Goal: Find specific page/section: Find specific page/section

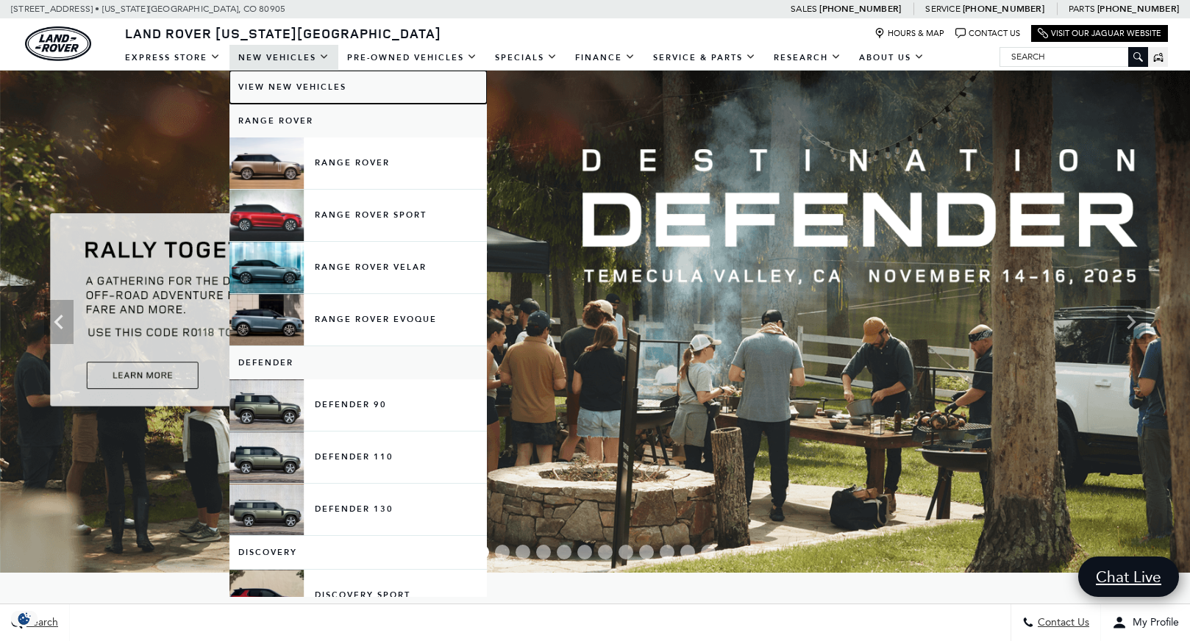
click at [288, 85] on link "View New Vehicles" at bounding box center [358, 87] width 257 height 33
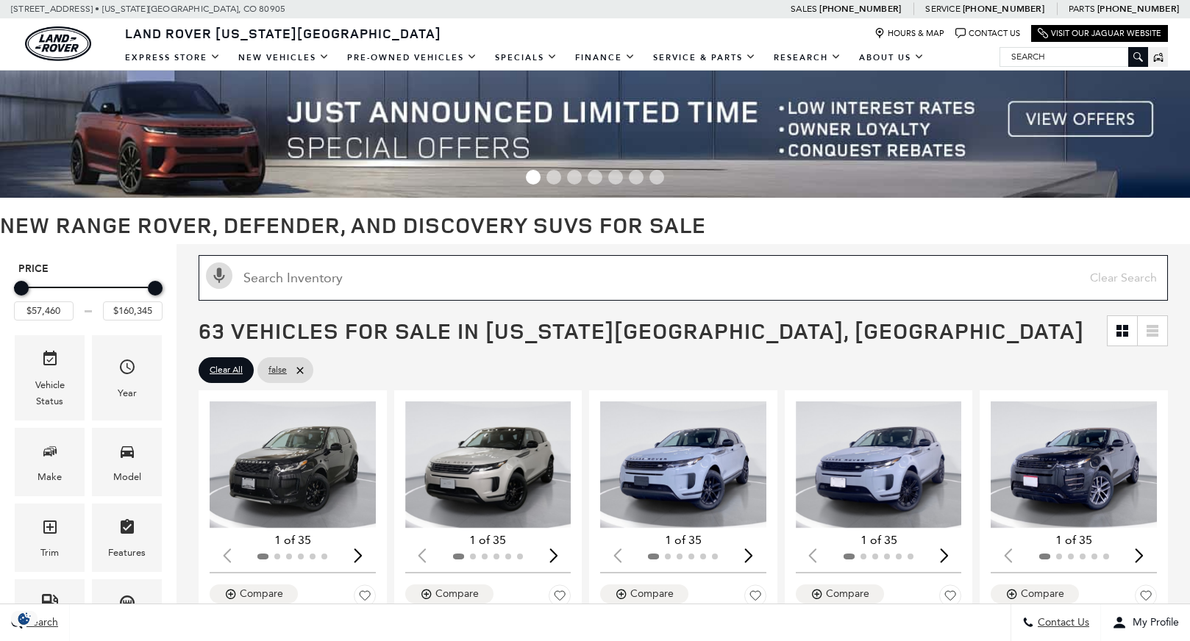
click at [338, 286] on input "text" at bounding box center [684, 278] width 970 height 46
paste input "L818986"
type input "L818986"
type input "$64,625"
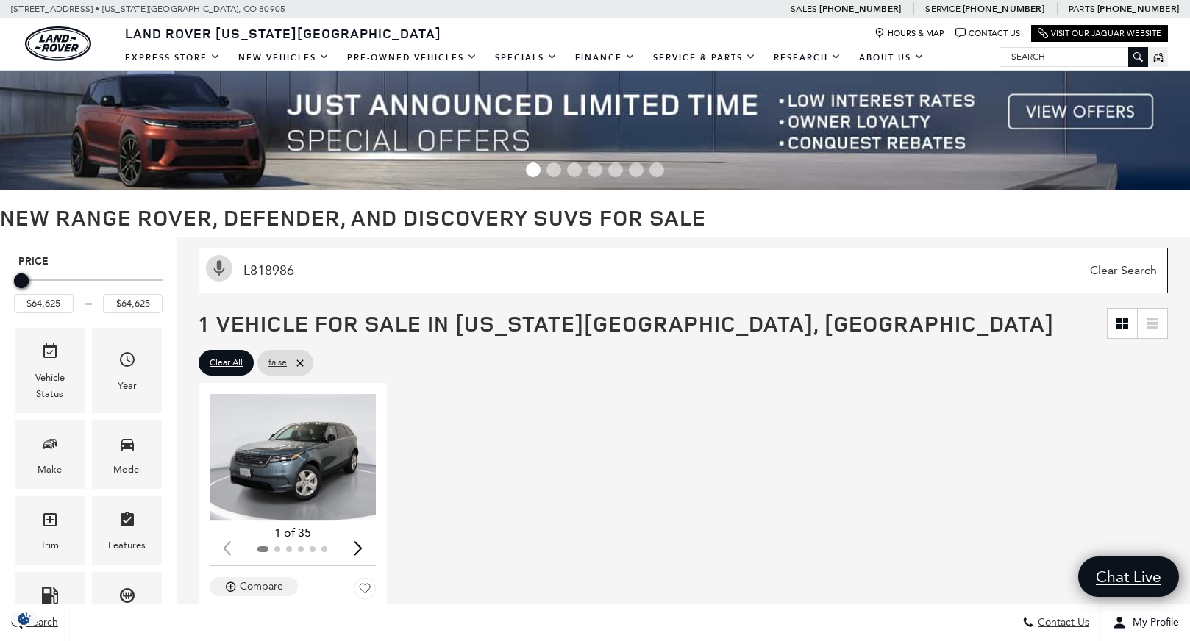
scroll to position [8, 0]
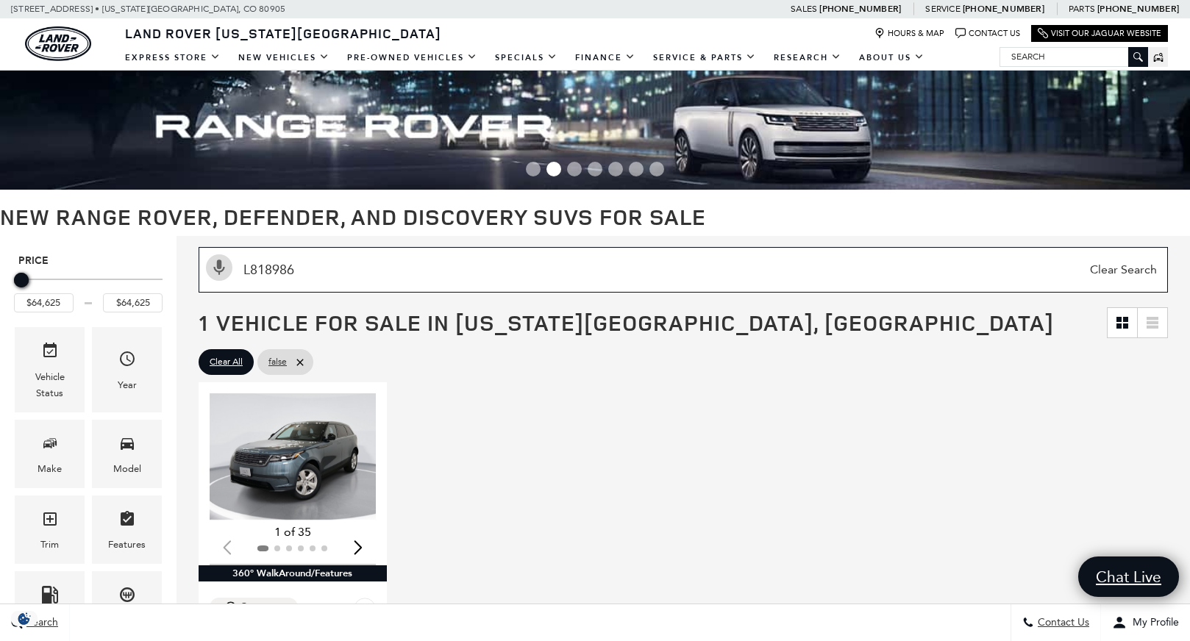
type input "L818986"
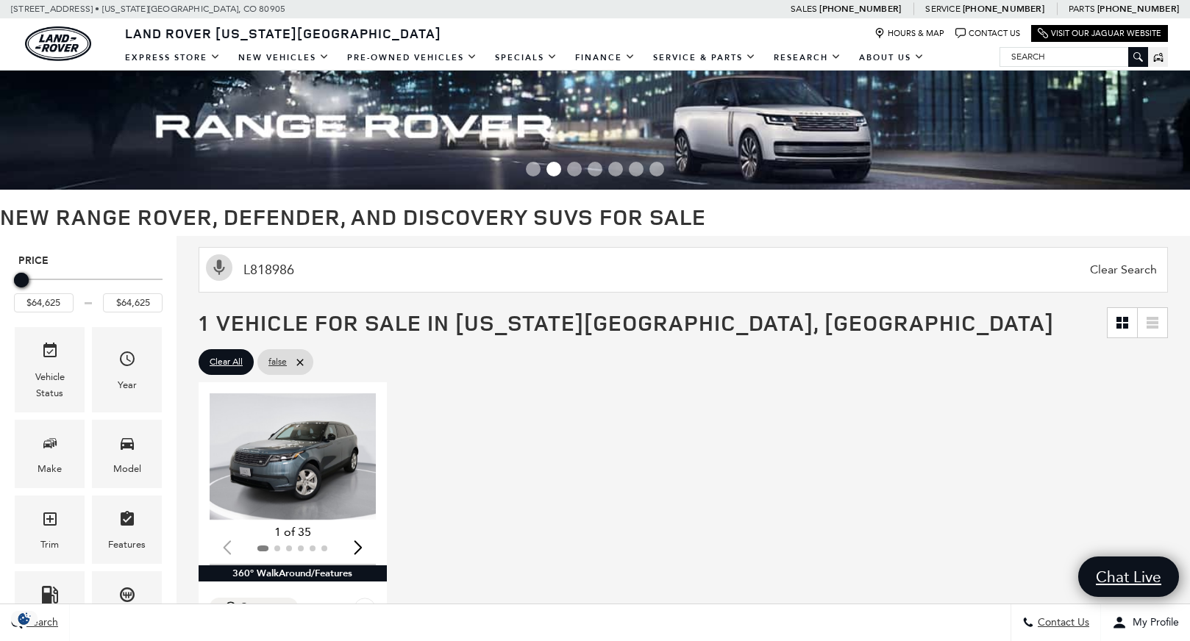
scroll to position [0, 0]
